Goal: Task Accomplishment & Management: Complete application form

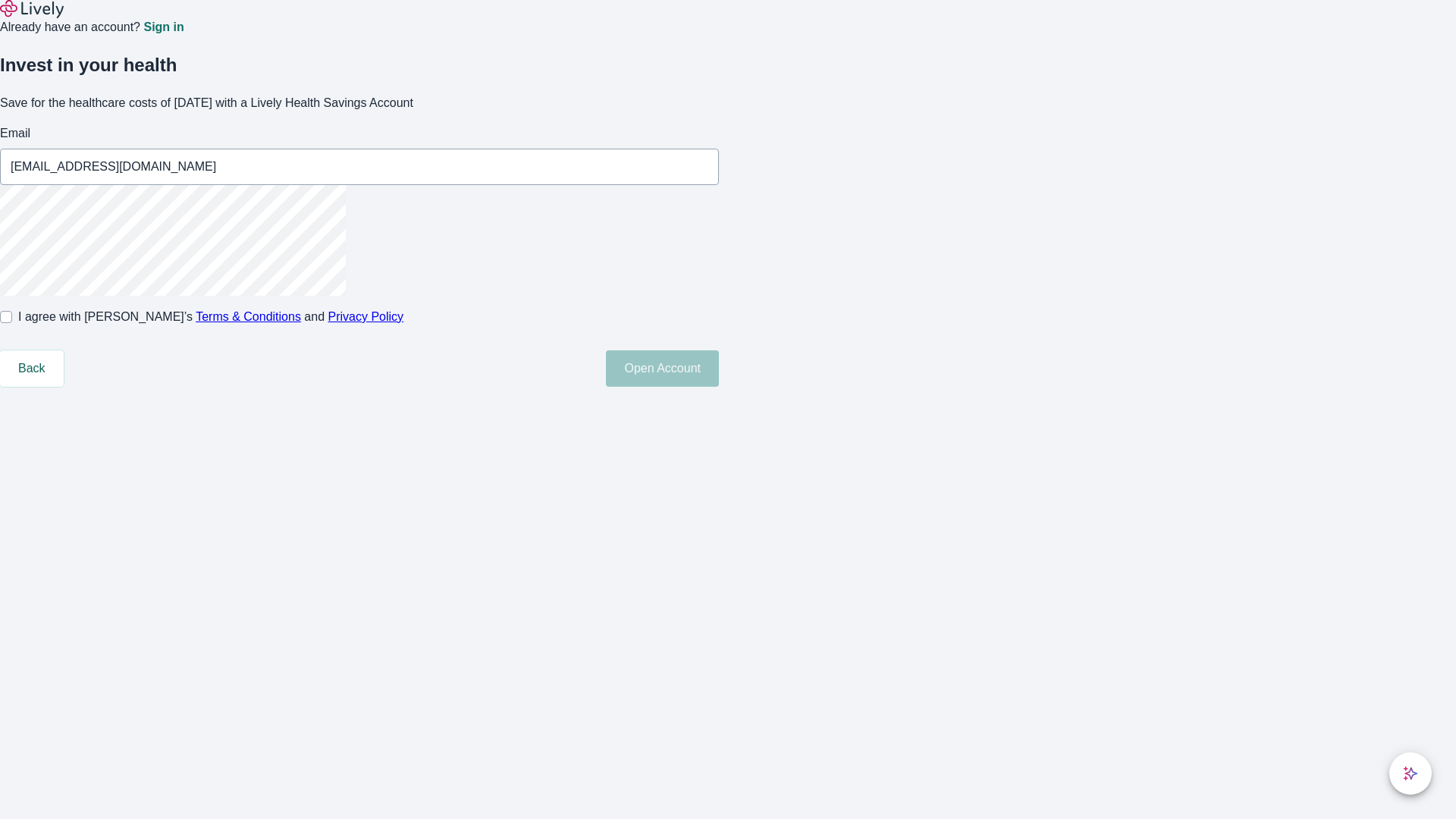
click at [13, 323] on input "I agree with Lively’s Terms & Conditions and Privacy Policy" at bounding box center [6, 316] width 13 height 13
checkbox input "true"
click at [719, 387] on button "Open Account" at bounding box center [662, 369] width 113 height 37
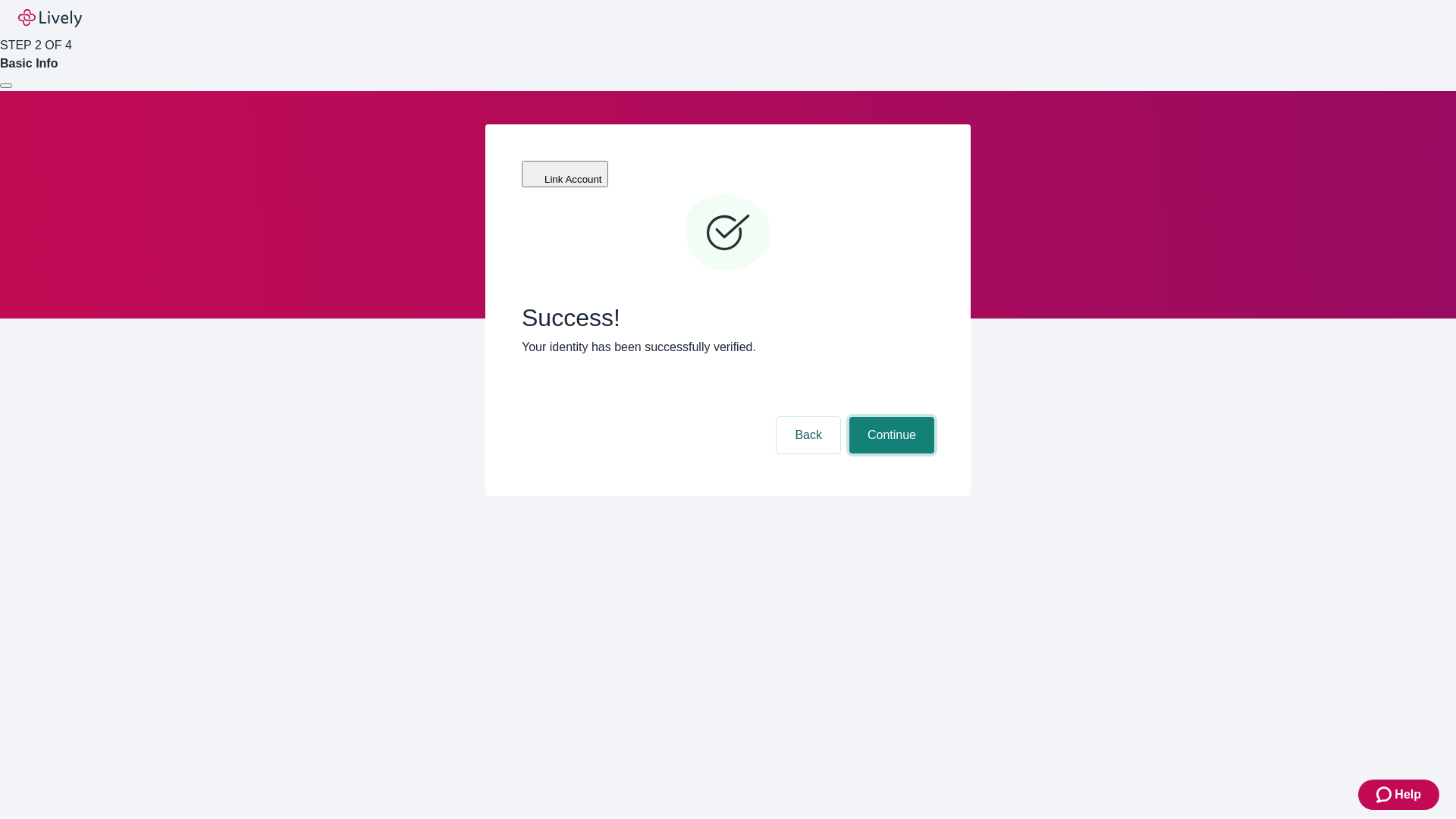
click at [890, 417] on button "Continue" at bounding box center [892, 436] width 85 height 37
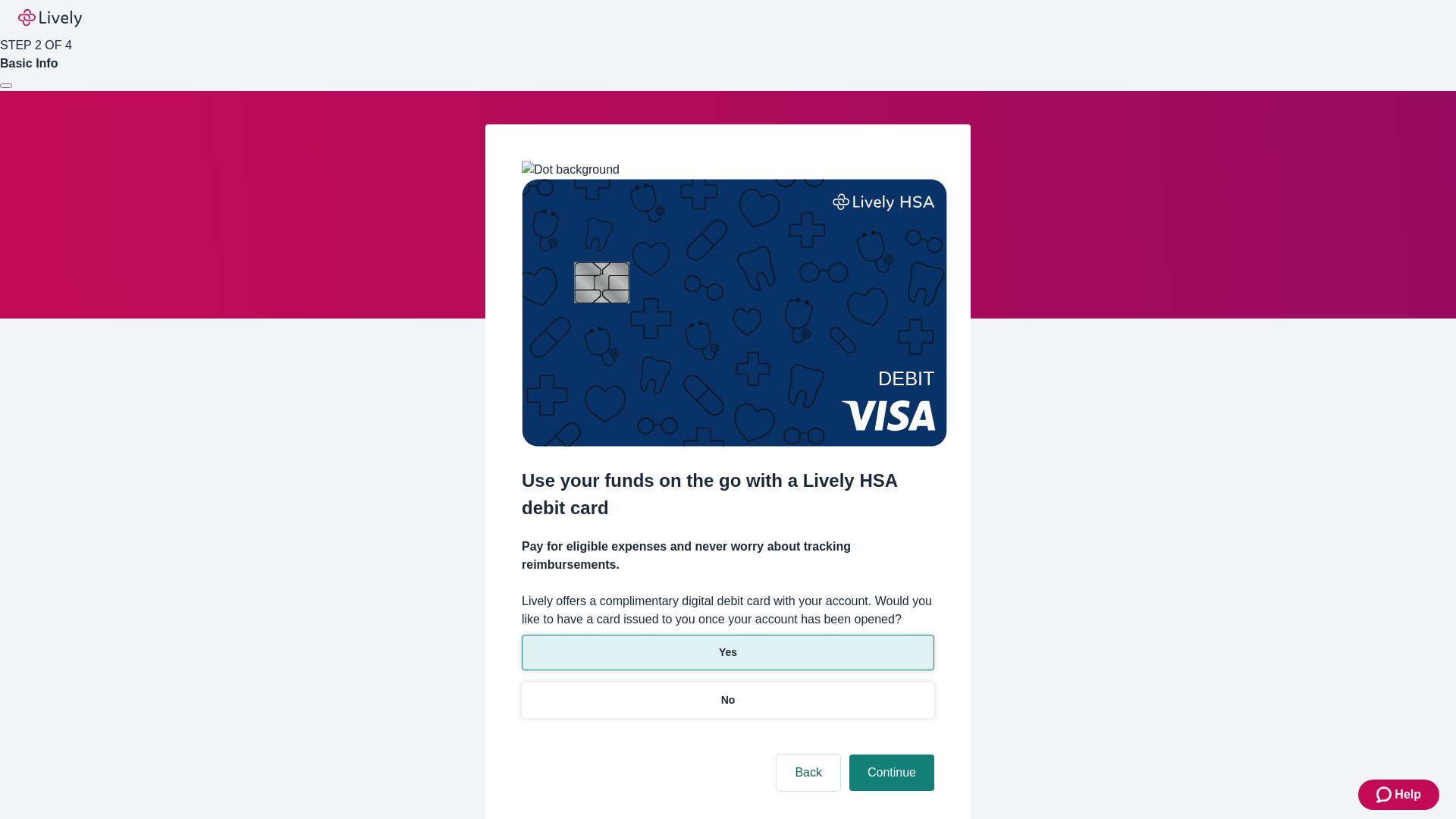
click at [727, 644] on p "Yes" at bounding box center [728, 652] width 18 height 16
click at [890, 754] on button "Continue" at bounding box center [892, 772] width 85 height 37
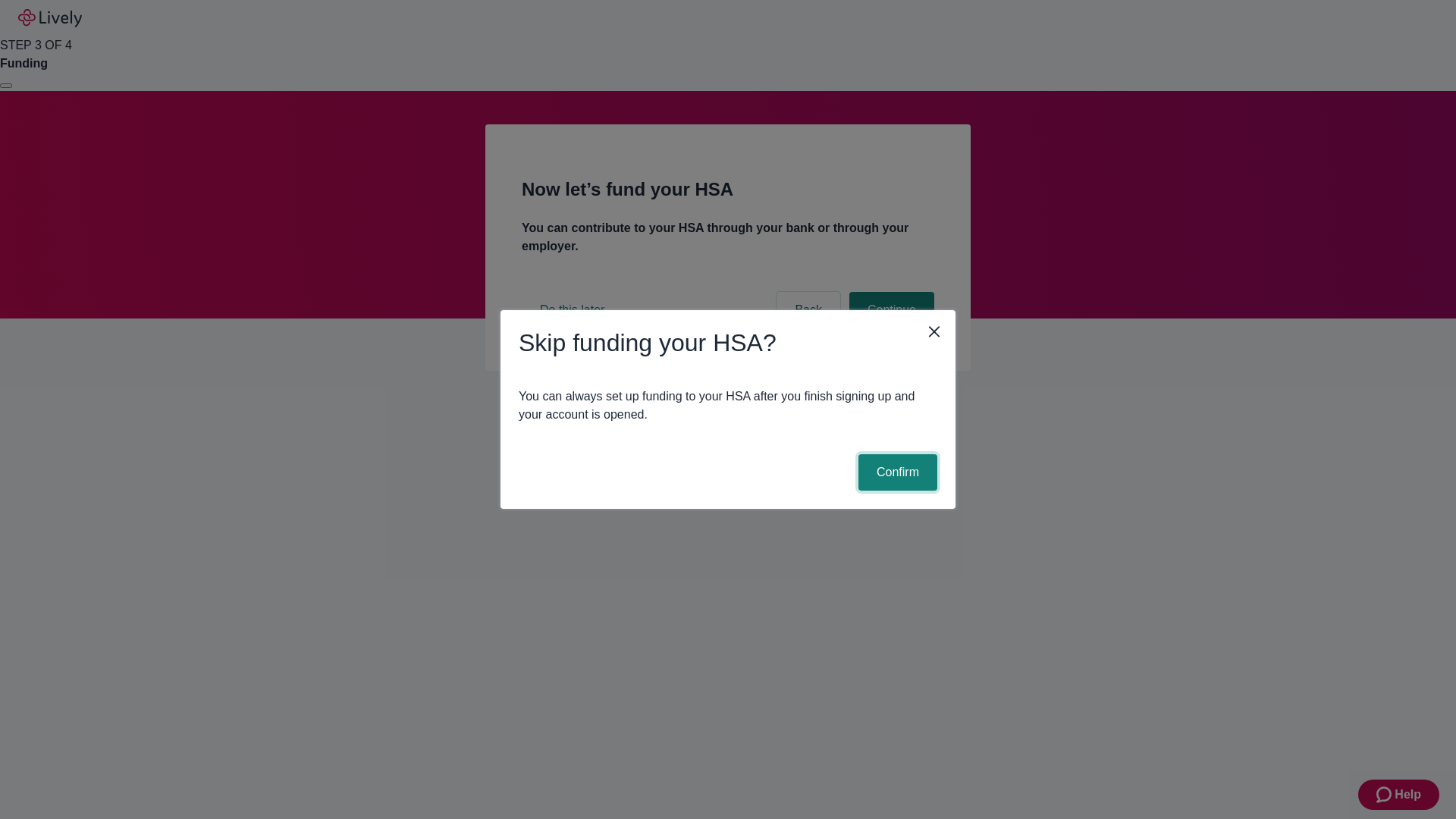
click at [896, 473] on button "Confirm" at bounding box center [898, 473] width 79 height 37
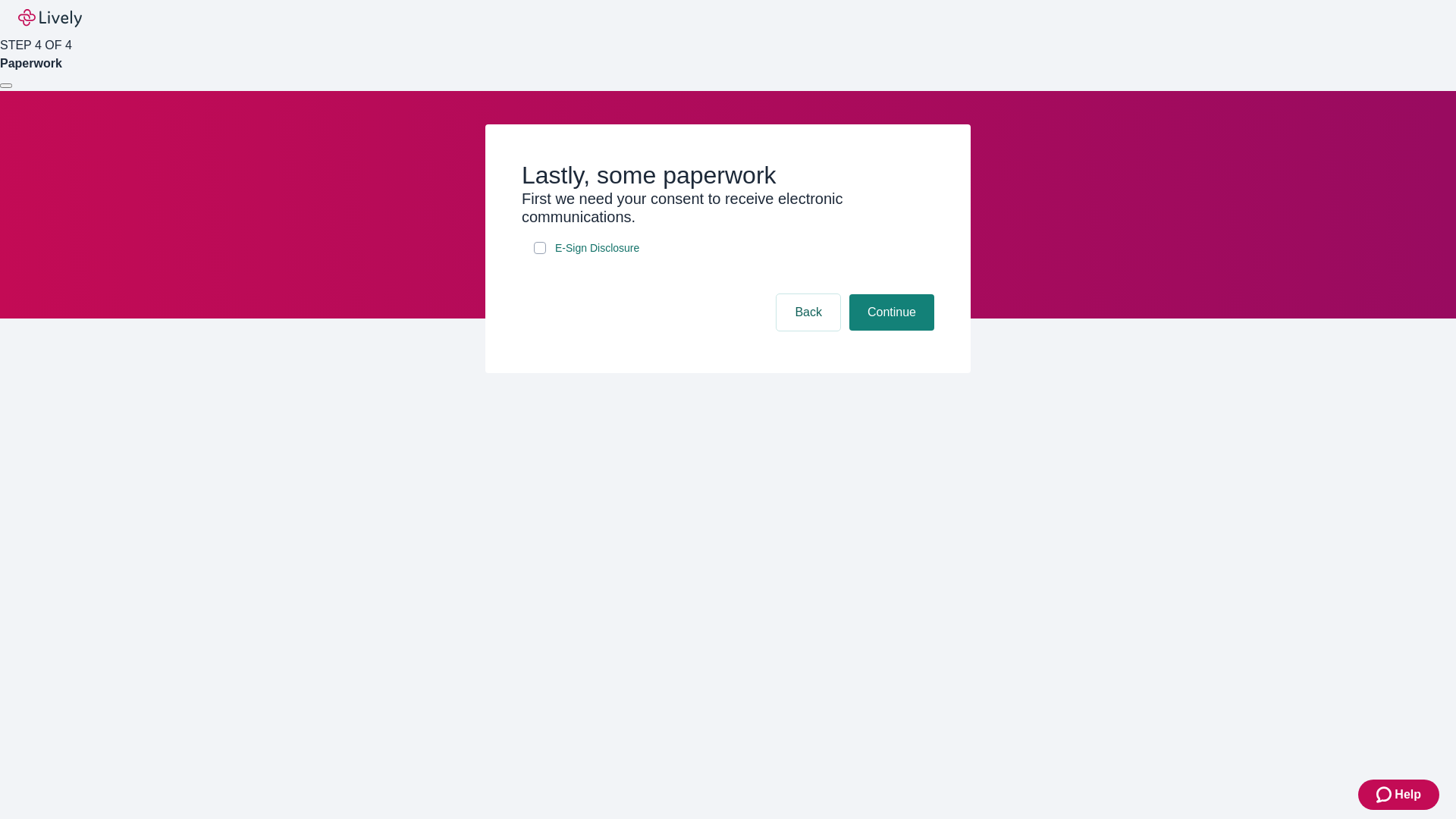
click at [540, 254] on input "E-Sign Disclosure" at bounding box center [540, 247] width 13 height 13
checkbox input "true"
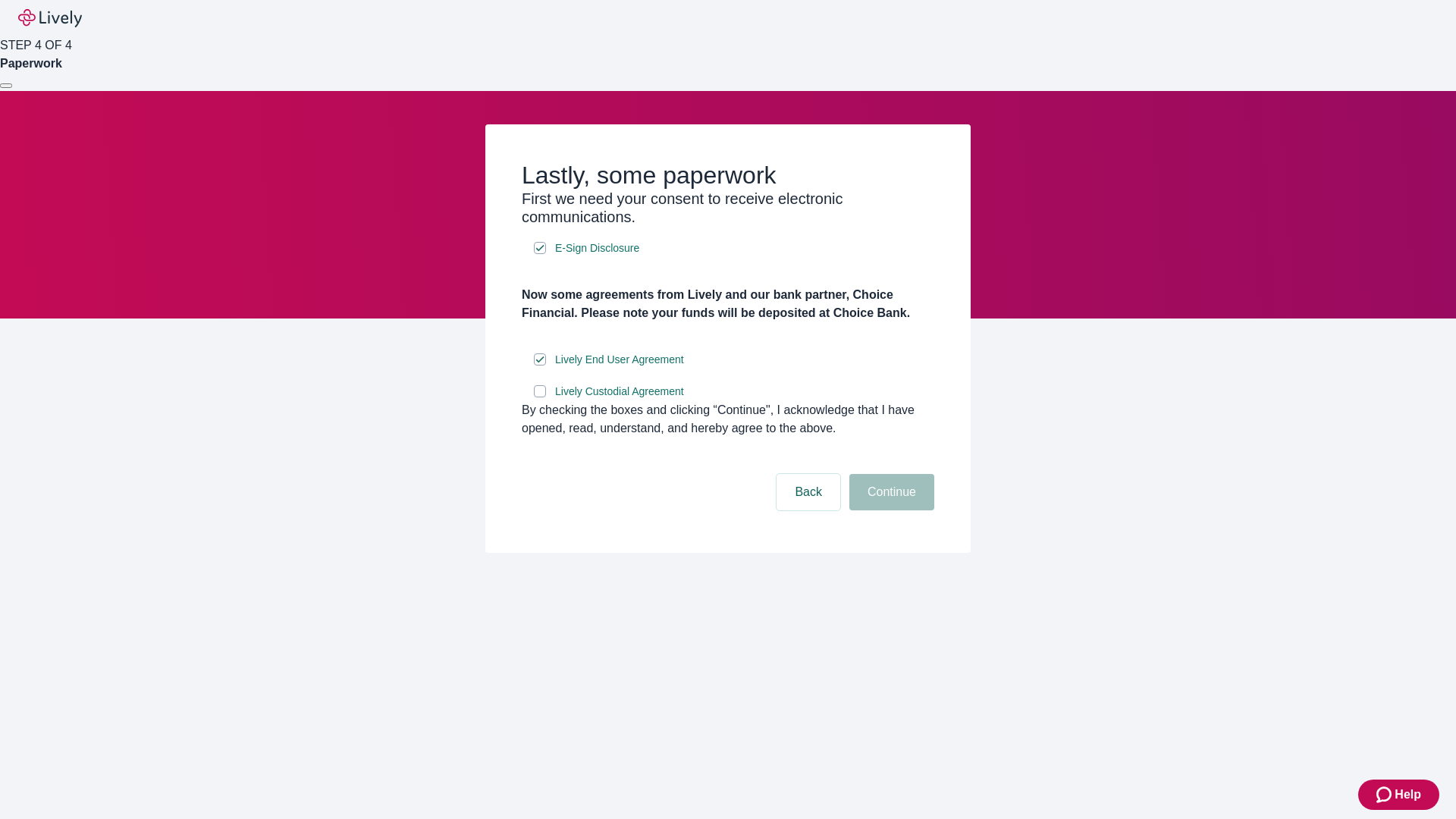
click at [540, 397] on input "Lively Custodial Agreement" at bounding box center [540, 391] width 13 height 13
checkbox input "true"
click at [890, 510] on button "Continue" at bounding box center [892, 492] width 85 height 37
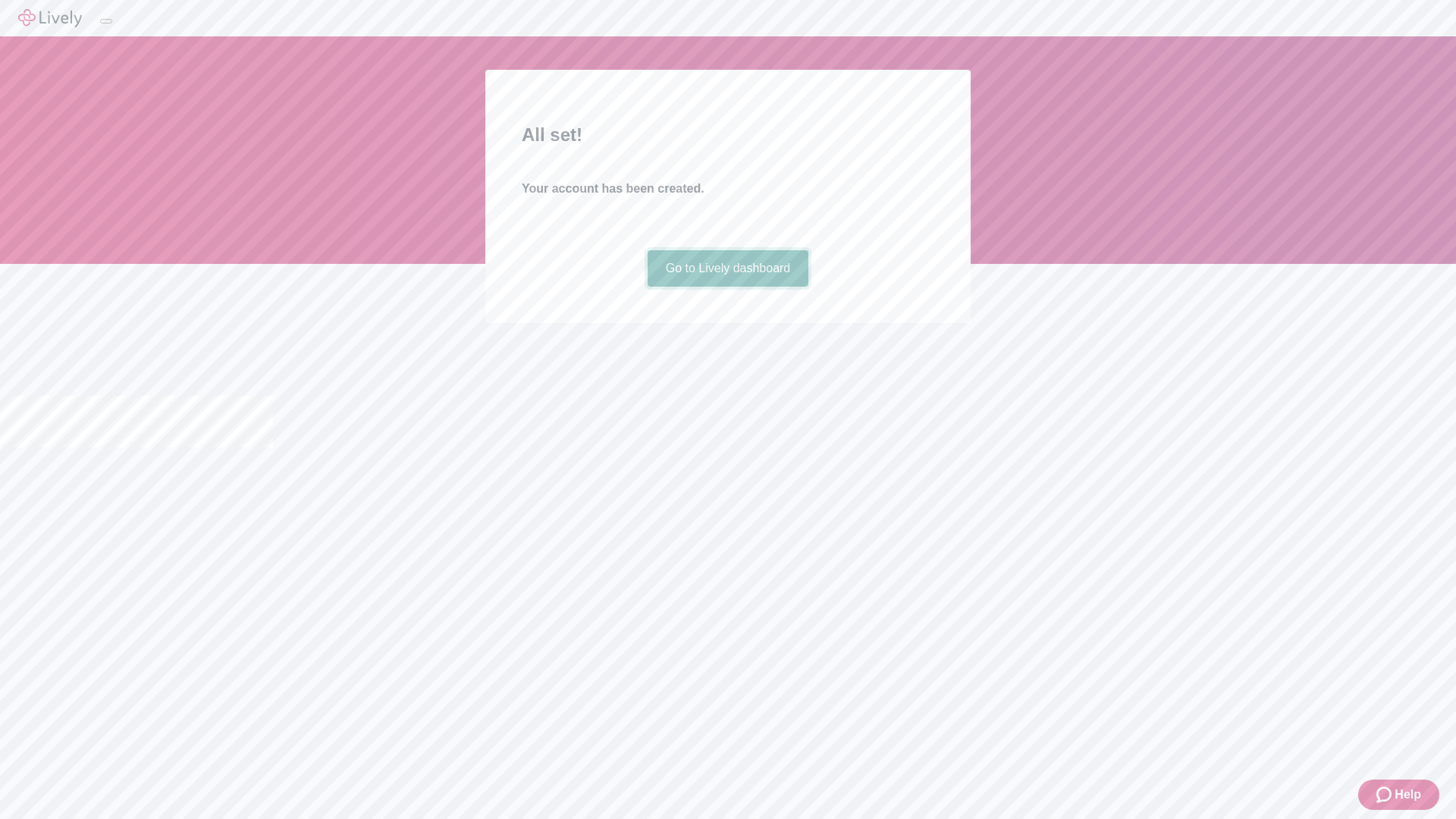
click at [727, 286] on link "Go to Lively dashboard" at bounding box center [728, 269] width 161 height 37
